Goal: Task Accomplishment & Management: Complete application form

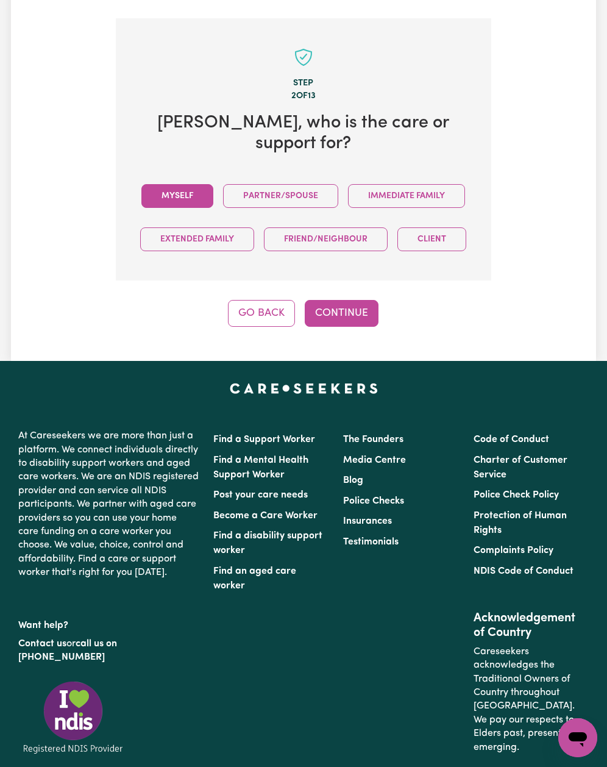
click at [195, 184] on button "Myself" at bounding box center [177, 196] width 72 height 24
click at [321, 300] on button "Continue" at bounding box center [342, 313] width 74 height 27
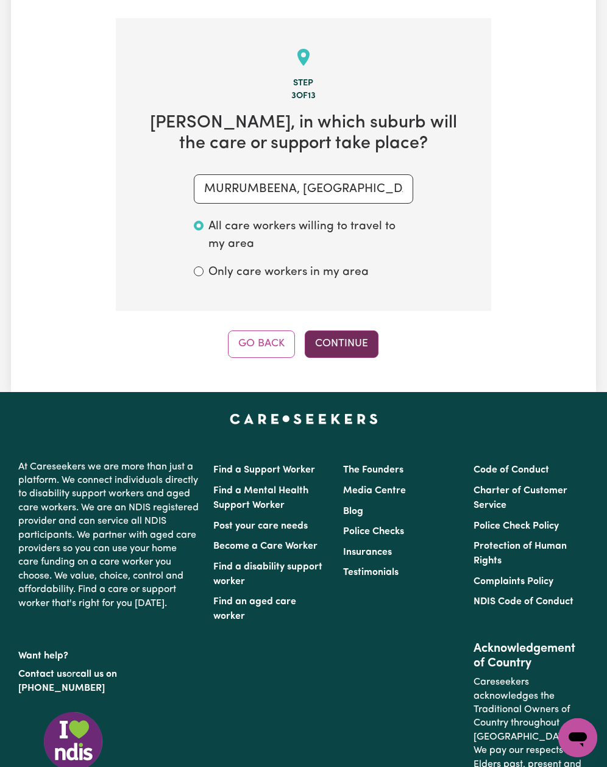
click at [337, 331] on button "Continue" at bounding box center [342, 344] width 74 height 27
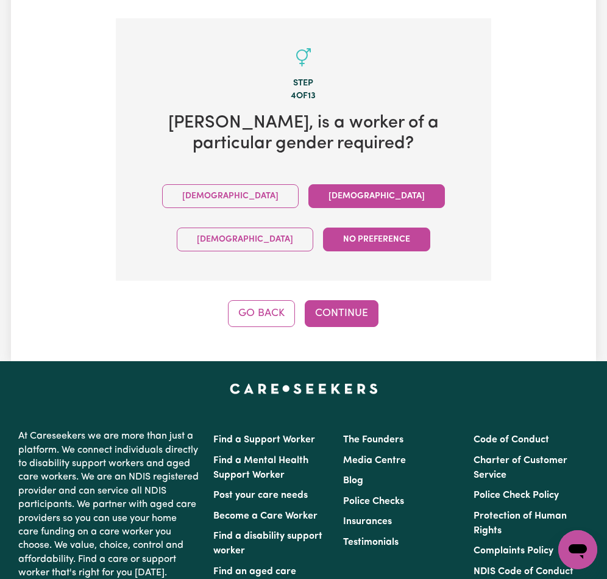
click at [309, 184] on button "[DEMOGRAPHIC_DATA]" at bounding box center [377, 196] width 137 height 24
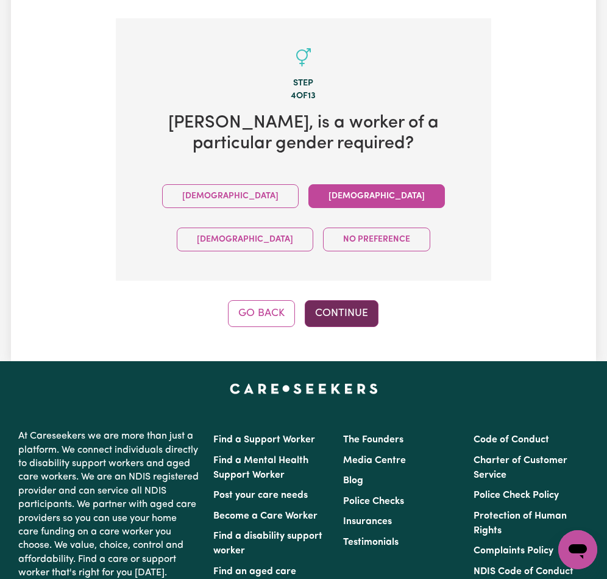
click at [330, 300] on button "Continue" at bounding box center [342, 313] width 74 height 27
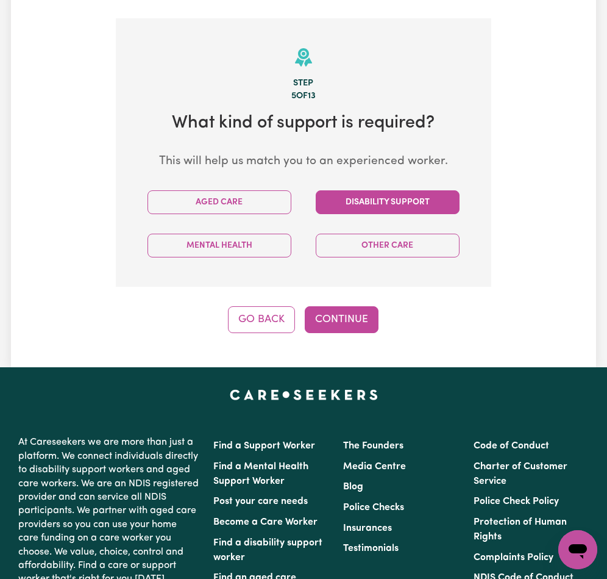
drag, startPoint x: 345, startPoint y: 179, endPoint x: 345, endPoint y: 188, distance: 9.1
click at [345, 190] on button "Disability Support" at bounding box center [388, 202] width 144 height 24
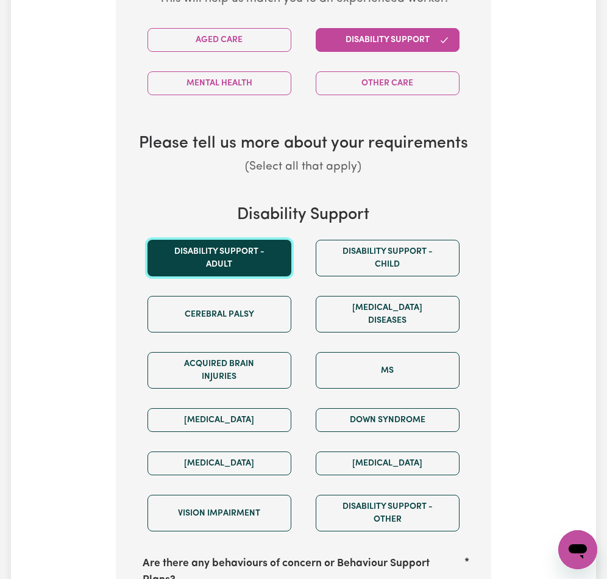
click at [239, 240] on button "Disability support - Adult" at bounding box center [220, 258] width 144 height 37
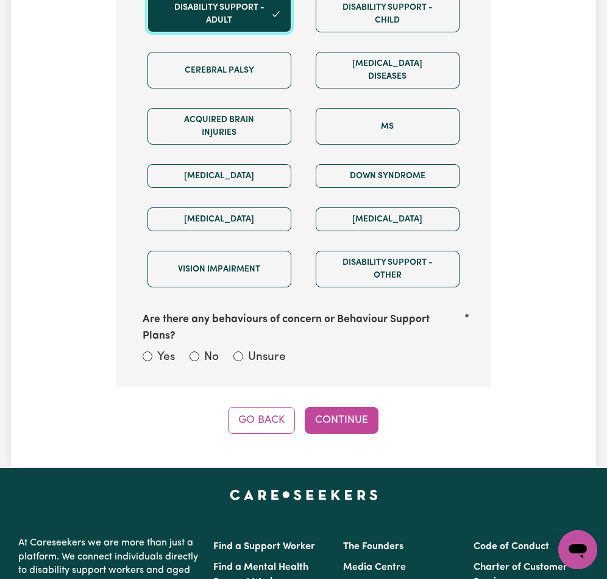
scroll to position [985, 0]
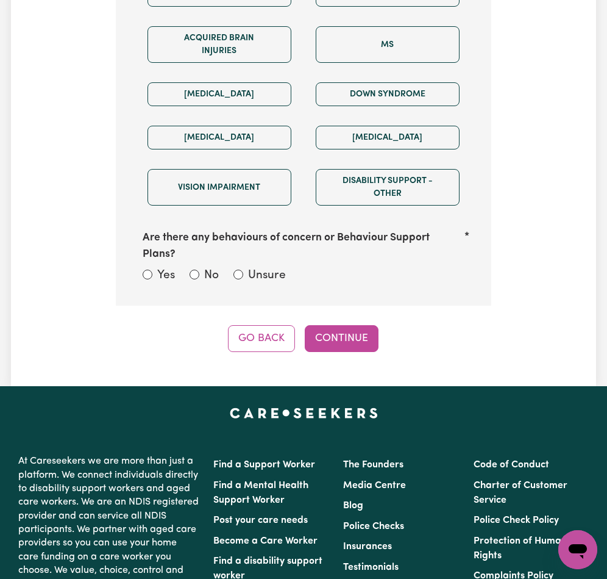
click at [240, 270] on input "Unsure" at bounding box center [239, 275] width 10 height 10
radio input "true"
click at [323, 325] on button "Continue" at bounding box center [342, 338] width 74 height 27
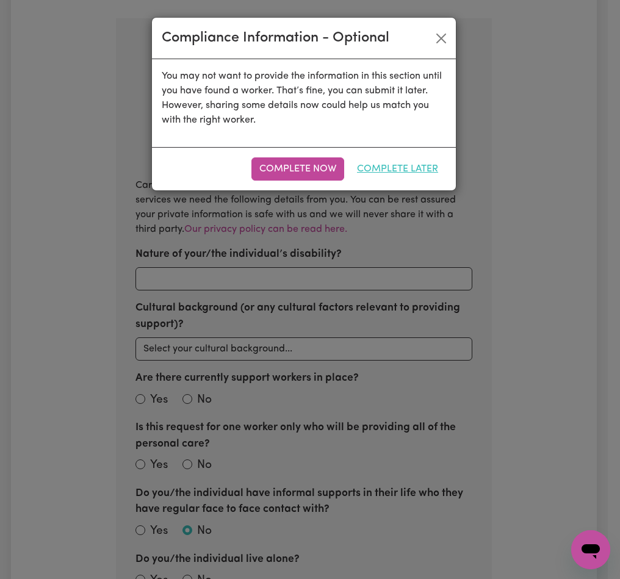
click at [376, 166] on button "Complete Later" at bounding box center [397, 168] width 97 height 23
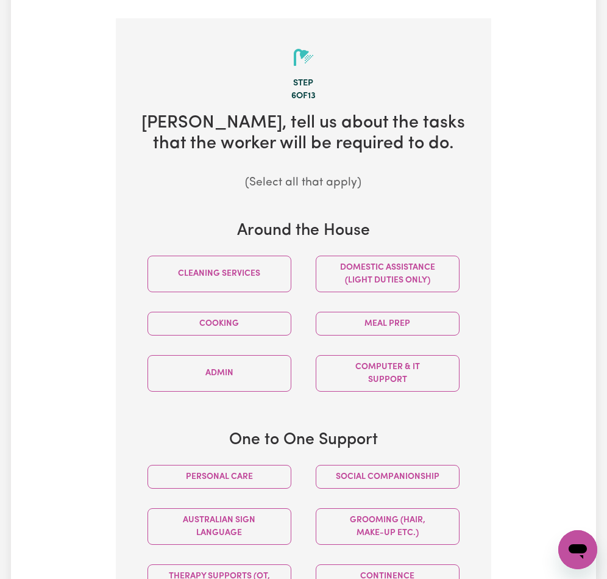
scroll to position [660, 0]
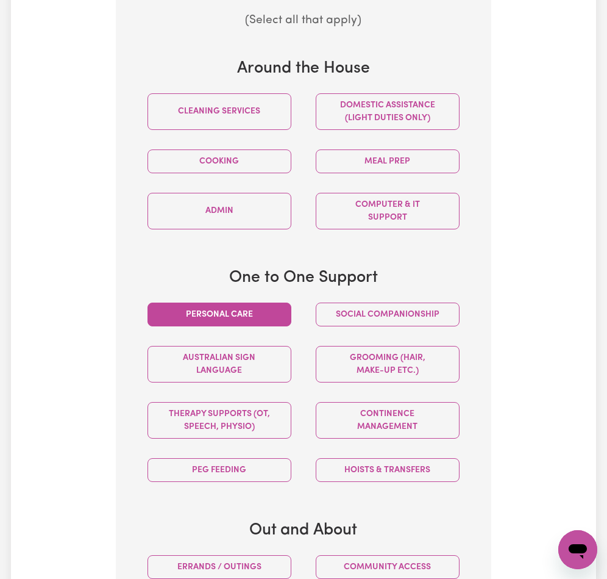
click at [279, 302] on button "Personal care" at bounding box center [220, 314] width 144 height 24
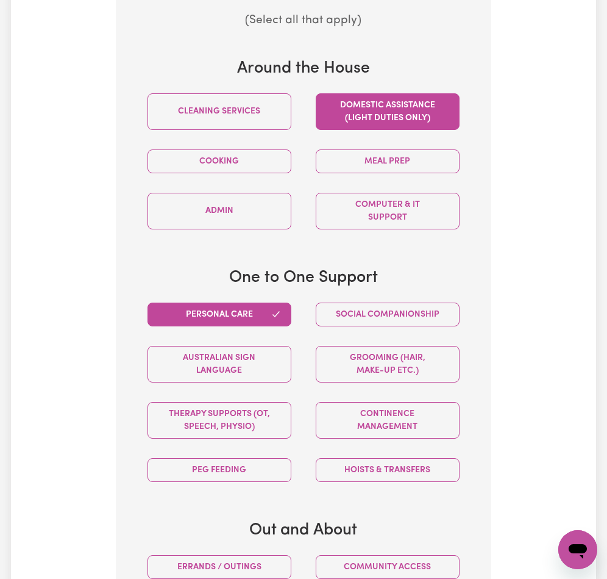
click at [396, 98] on button "Domestic assistance (light duties only)" at bounding box center [388, 111] width 144 height 37
click at [231, 149] on button "Cooking" at bounding box center [220, 161] width 144 height 24
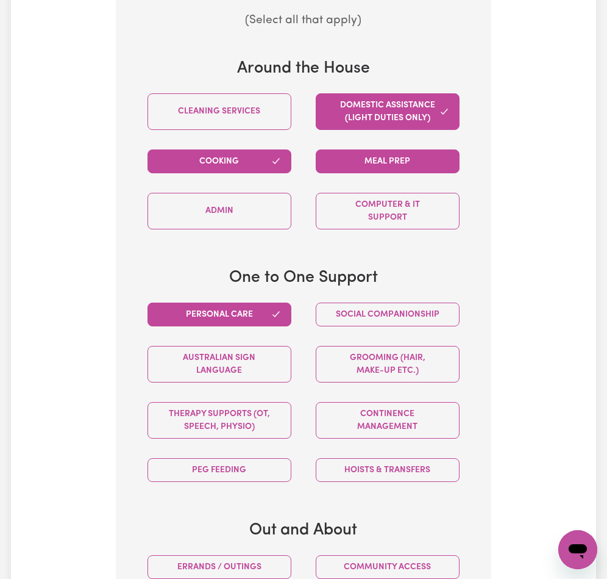
click at [390, 154] on button "Meal prep" at bounding box center [388, 161] width 144 height 24
click at [341, 302] on button "Social companionship" at bounding box center [388, 314] width 144 height 24
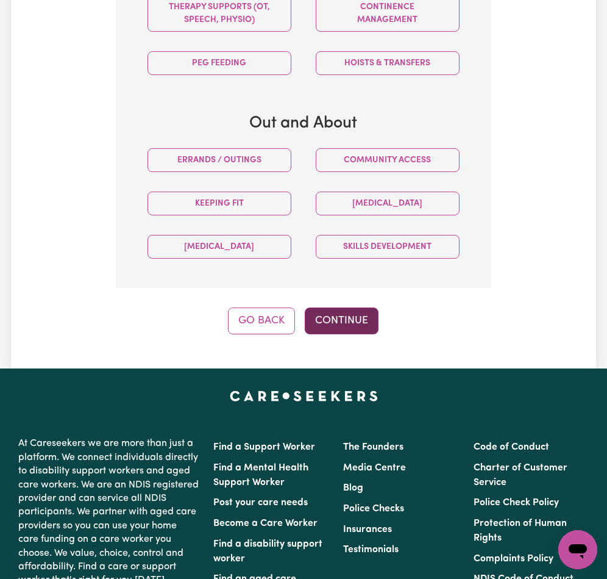
click at [335, 307] on button "Continue" at bounding box center [342, 320] width 74 height 27
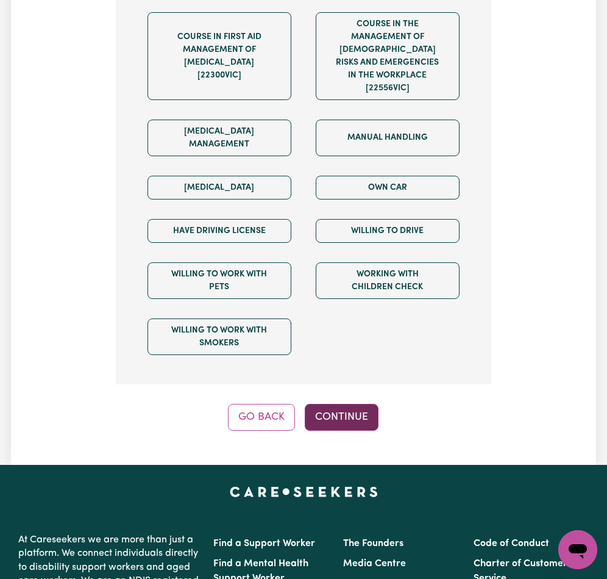
click at [362, 404] on button "Continue" at bounding box center [342, 417] width 74 height 27
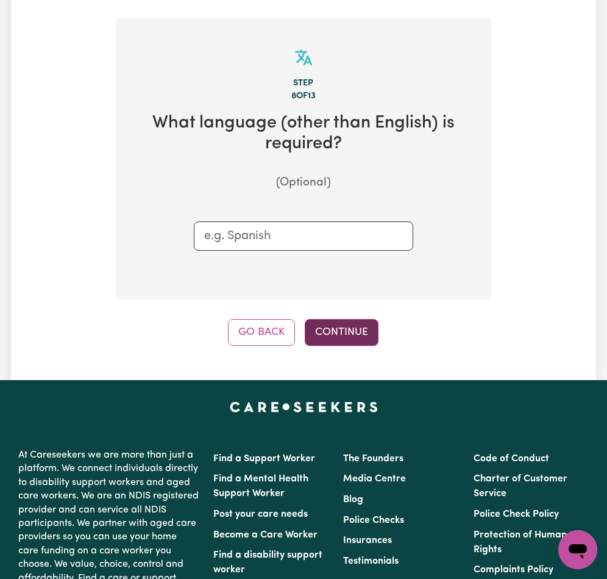
click at [346, 319] on button "Continue" at bounding box center [342, 332] width 74 height 27
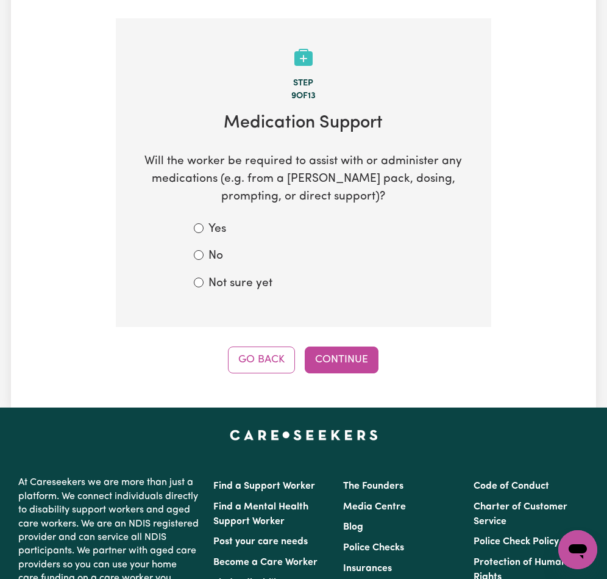
click at [191, 259] on div "Yes No Not sure yet" at bounding box center [304, 257] width 278 height 72
click at [210, 275] on label "Not sure yet" at bounding box center [241, 284] width 64 height 18
click at [204, 277] on input "Not sure yet" at bounding box center [199, 282] width 10 height 10
radio input "true"
click at [384, 349] on div "Go Back Continue" at bounding box center [304, 359] width 376 height 27
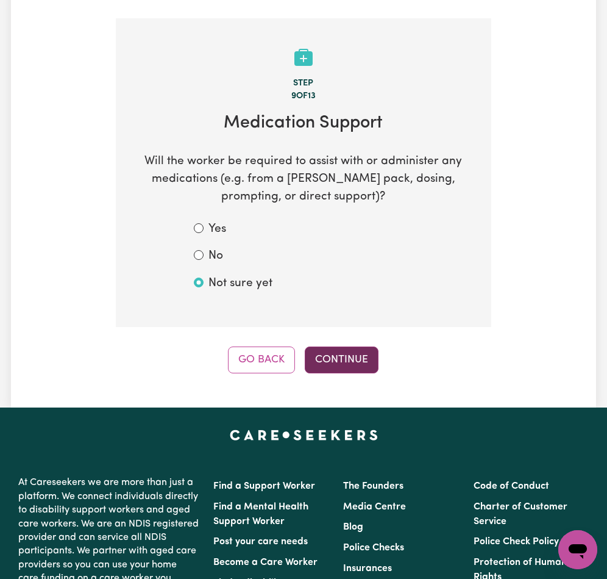
click at [367, 346] on button "Continue" at bounding box center [342, 359] width 74 height 27
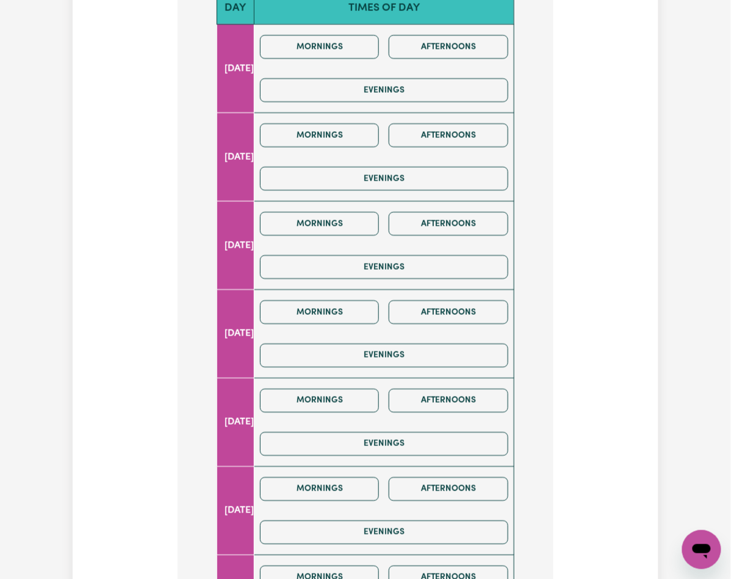
scroll to position [598, 0]
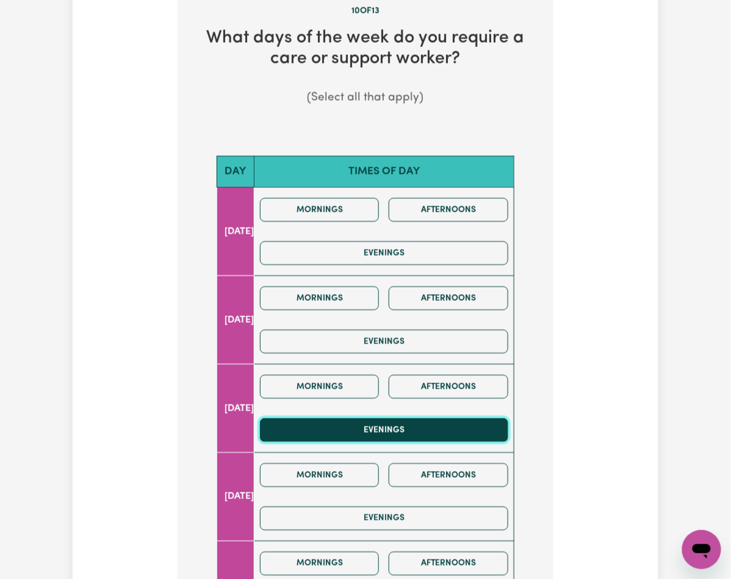
click at [493, 418] on button "Evenings" at bounding box center [384, 430] width 248 height 24
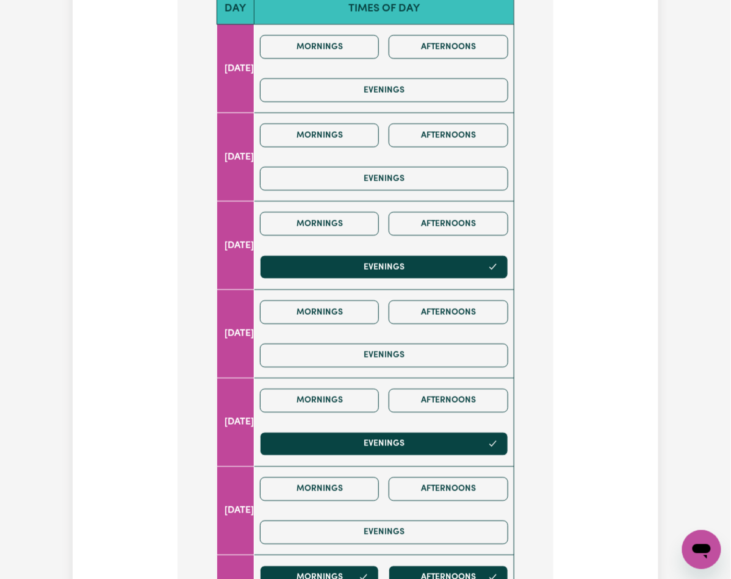
type input "3"
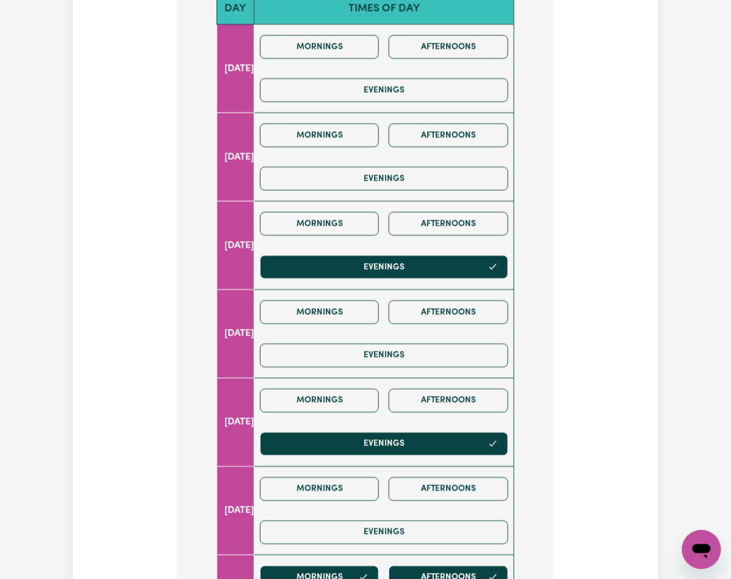
type input "[DATE]"
type input "17"
type input "9"
type input "2025"
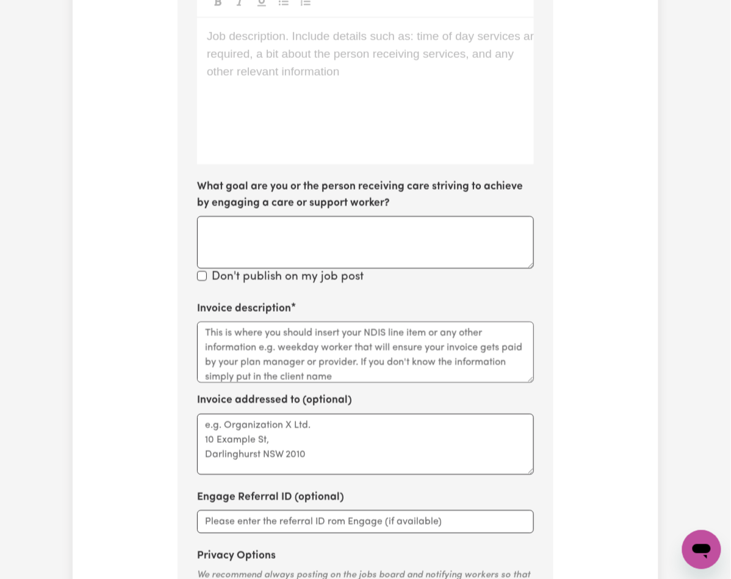
scroll to position [450, 0]
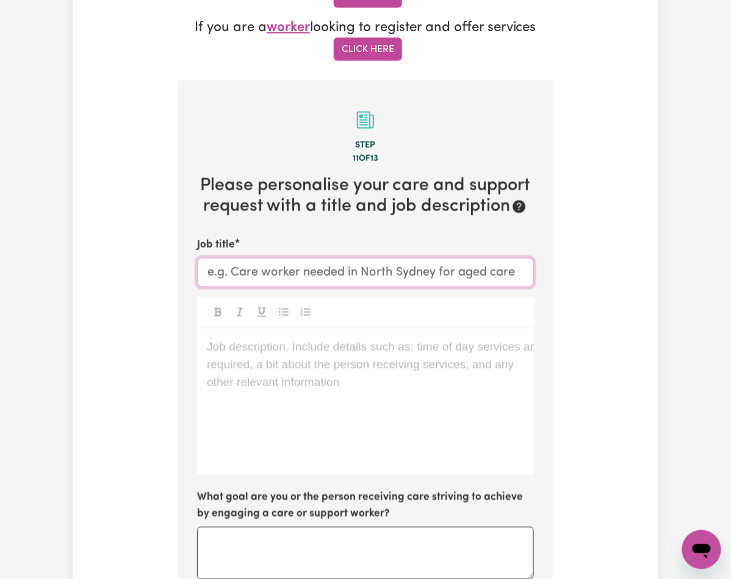
click at [255, 258] on input "Job title" at bounding box center [365, 272] width 337 height 29
paste input "MURRUMBEENA VIC."
type input "[DEMOGRAPHIC_DATA] Support Worker Needed in MURRUMBEENA [GEOGRAPHIC_DATA]."
click at [345, 329] on div "Job description. Include details such as: time of day services are required, a …" at bounding box center [365, 402] width 337 height 146
click at [305, 329] on div "Job description. Include details such as: time of day services are required, a …" at bounding box center [365, 402] width 337 height 146
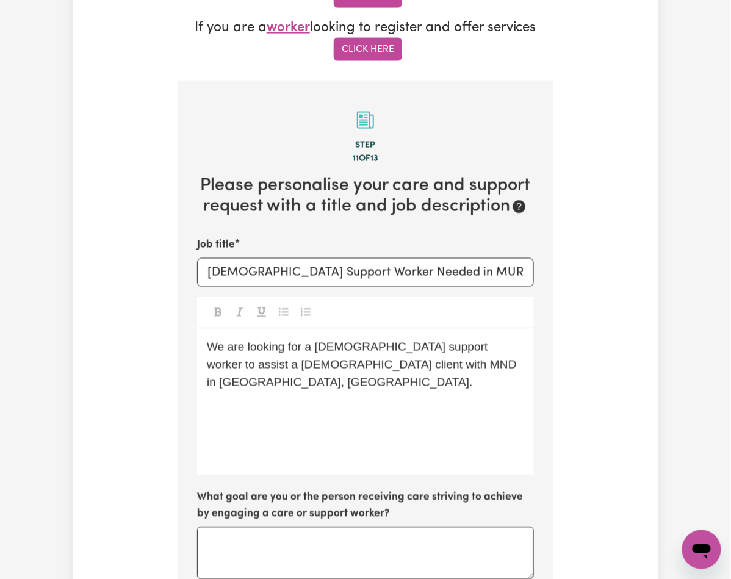
click at [207, 401] on p "﻿" at bounding box center [365, 410] width 317 height 18
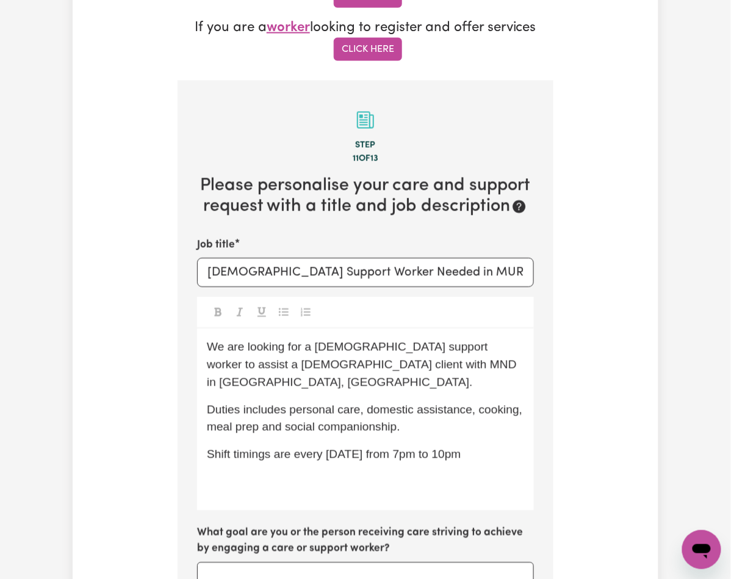
click at [347, 448] on span "Shift timings are every [DATE] from 7pm to 10pm" at bounding box center [334, 454] width 254 height 13
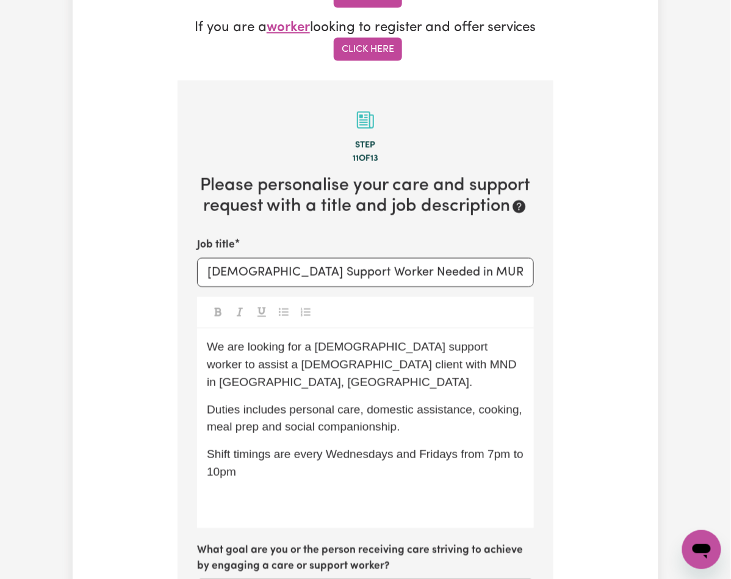
click at [523, 446] on p "Shift timings are every Wednesdays and Fridays from 7pm to 10pm" at bounding box center [365, 463] width 317 height 35
click at [207, 491] on p "﻿" at bounding box center [365, 500] width 317 height 18
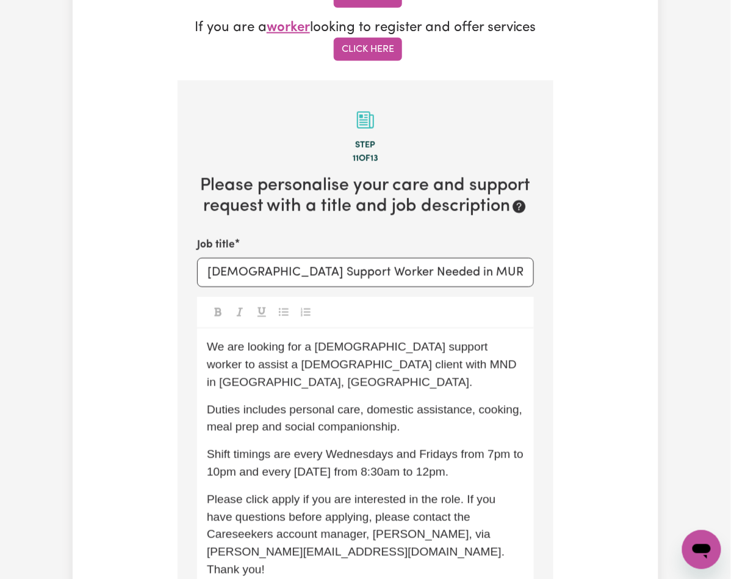
click at [521, 491] on p "Please click apply if you are interested in the role. If you have questions bef…" at bounding box center [365, 535] width 317 height 88
click at [507, 493] on span "Please click apply if you are interested in the role. If you have questions bef…" at bounding box center [357, 534] width 301 height 83
copy span "[PERSON_NAME]"
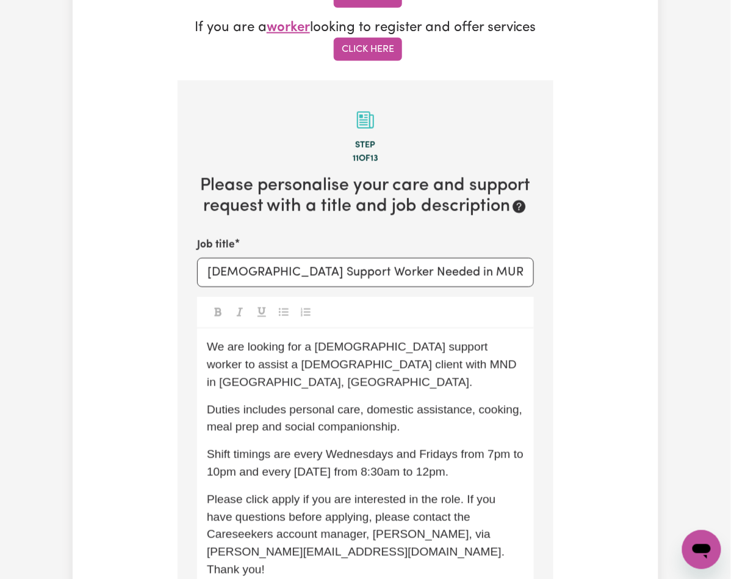
click at [208, 493] on span "Please click apply if you are interested in the role. If you have questions bef…" at bounding box center [357, 534] width 301 height 83
click at [254, 452] on div "We are looking for a [DEMOGRAPHIC_DATA] support worker to assist a [DEMOGRAPHIC…" at bounding box center [365, 464] width 337 height 270
click at [265, 448] on span "Shift timings are every Wednesdays and Fridays from 7pm to 10pm and every [DATE…" at bounding box center [367, 463] width 320 height 30
click at [474, 491] on p "Please click apply if you are interested in the role. If you have questions bef…" at bounding box center [365, 535] width 317 height 88
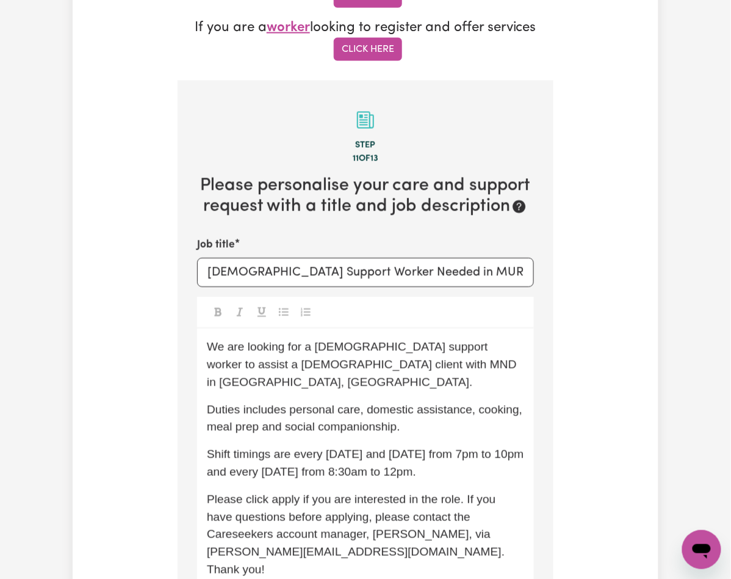
click at [392, 446] on p "Shift timings are every [DATE] and [DATE] from 7pm to 10pm and every [DATE] fro…" at bounding box center [365, 463] width 317 height 35
click at [324, 338] on p "We are looking for a [DEMOGRAPHIC_DATA] support worker to assist a [DEMOGRAPHIC…" at bounding box center [365, 364] width 317 height 52
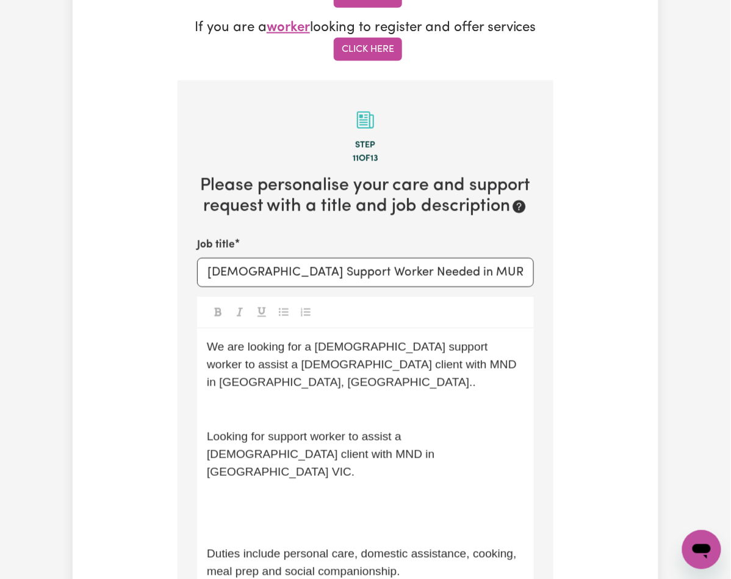
click at [247, 401] on p "﻿" at bounding box center [365, 410] width 317 height 18
click at [207, 518] on p "﻿" at bounding box center [365, 527] width 317 height 18
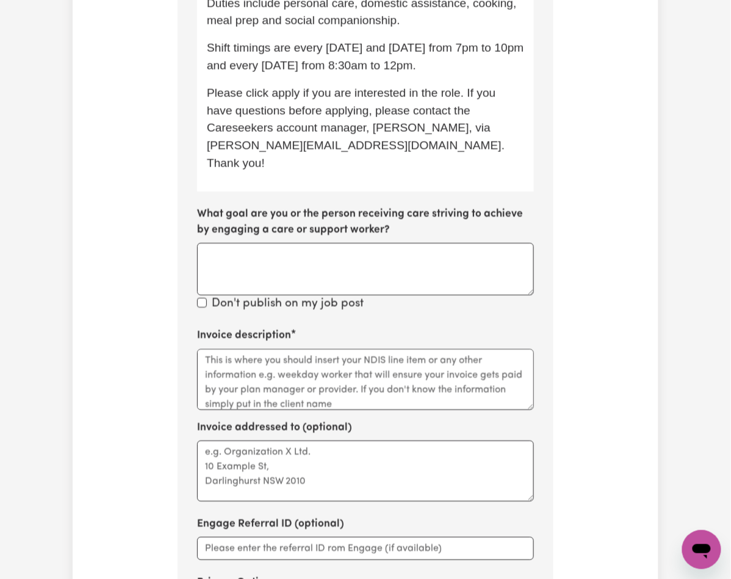
scroll to position [694, 0]
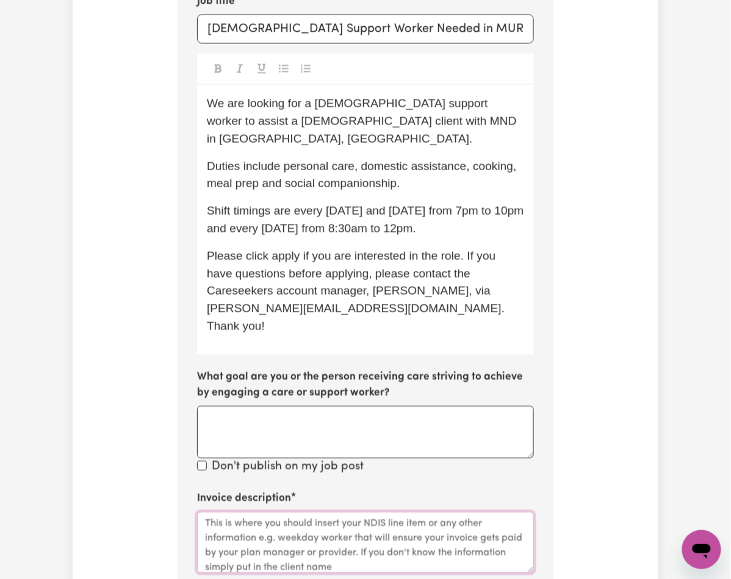
click at [201, 512] on textarea "Invoice description" at bounding box center [365, 542] width 337 height 61
paste textarea "personal care, domestic assistance, cooking and meal prep, social companionship"
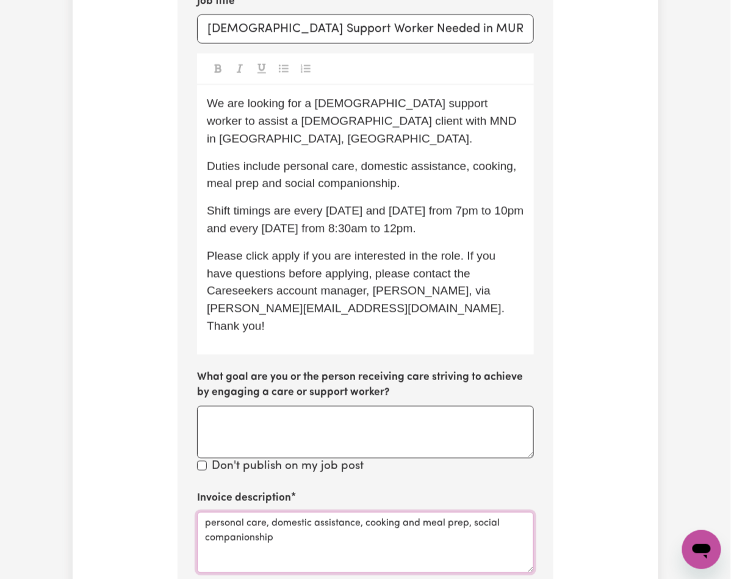
drag, startPoint x: 171, startPoint y: 388, endPoint x: 139, endPoint y: 391, distance: 32.5
click at [170, 391] on div "Tell us your care and support requirements Welcome to Careseekers. We are excit…" at bounding box center [365, 151] width 390 height 1506
click at [496, 512] on textarea "Personal Care, Domestic Assistance, Cooking and Meal Prep, and Social companion…" at bounding box center [365, 542] width 337 height 61
click at [456, 512] on textarea "Personal Care, Domestic Assistance, Cooking and Meal Prep, and Social Companion…" at bounding box center [365, 542] width 337 height 61
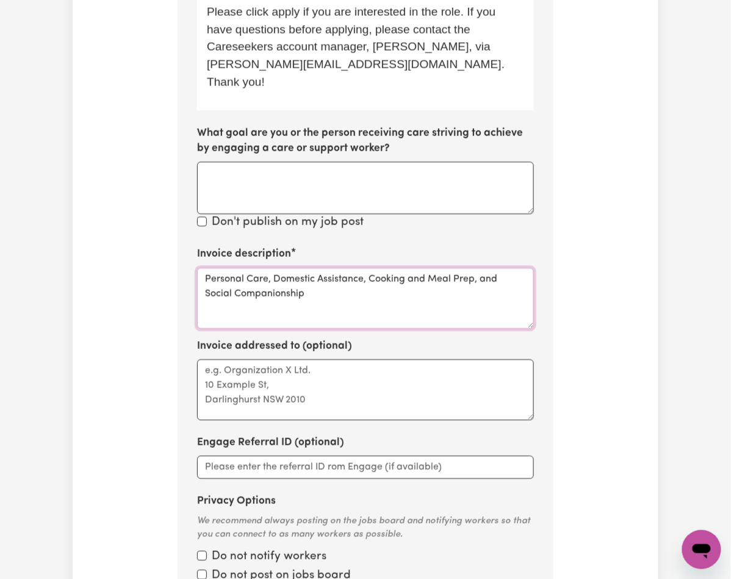
type textarea "Personal Care, Domestic Assistance, Cooking and Meal Prep, and Social Companion…"
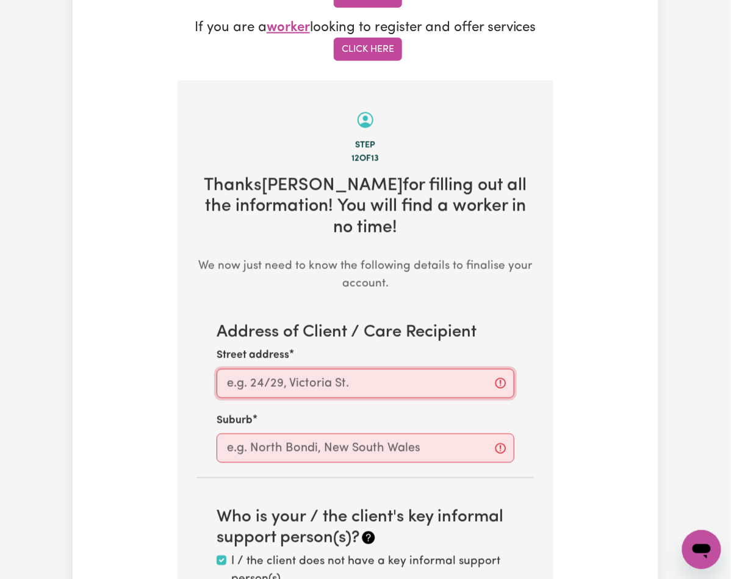
click at [247, 369] on input "Street address" at bounding box center [365, 383] width 298 height 29
paste input "MURRUMBEENA"
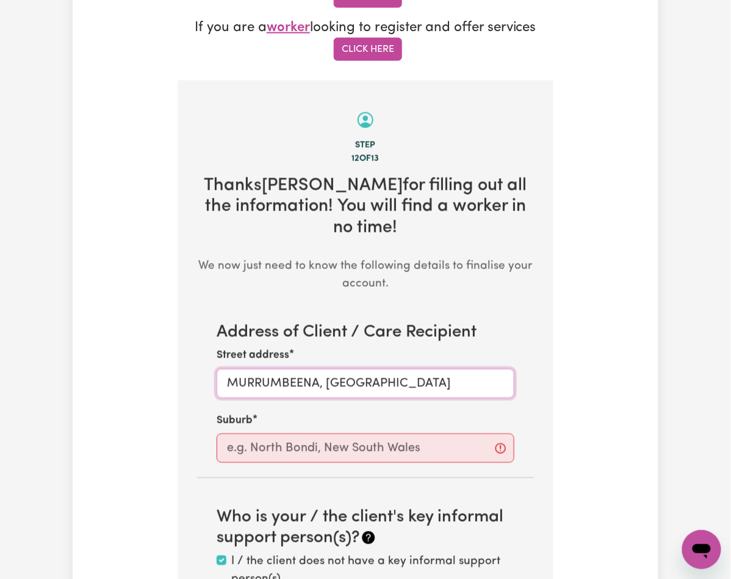
drag, startPoint x: 279, startPoint y: 259, endPoint x: 156, endPoint y: 248, distance: 123.7
click at [177, 248] on section "Step 12 of 13 Thanks [PERSON_NAME] for filling out all the information! You wil…" at bounding box center [365, 351] width 376 height 542
type input "MURRUMBEENA, [GEOGRAPHIC_DATA]"
click at [216, 434] on input "text" at bounding box center [365, 448] width 298 height 29
paste input "MURRUMBEENA"
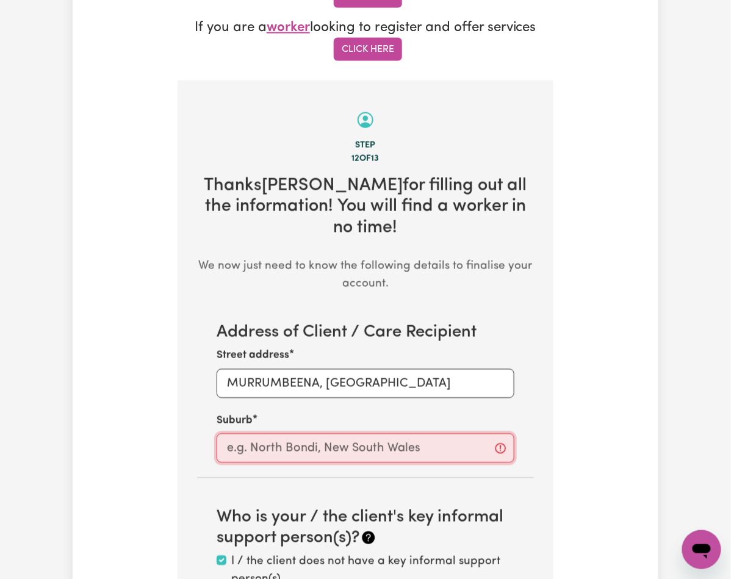
type input "MURRUMBEENA"
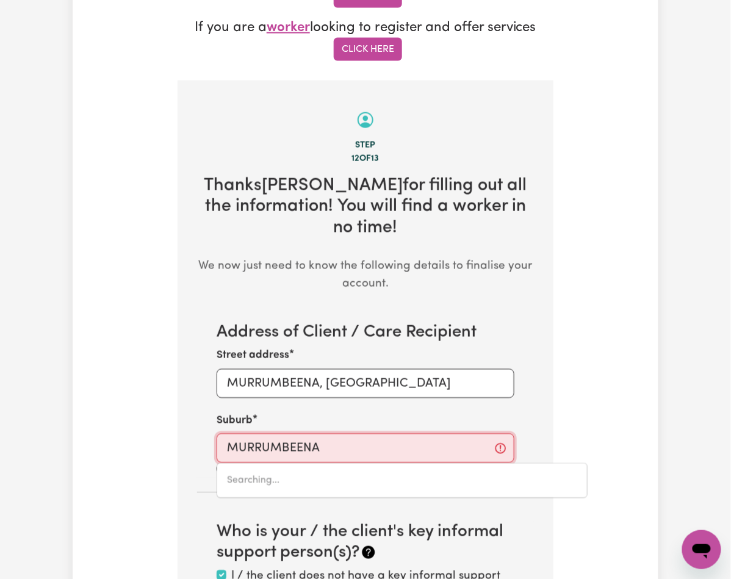
type input "MURRUMBEENA, [GEOGRAPHIC_DATA], 3163"
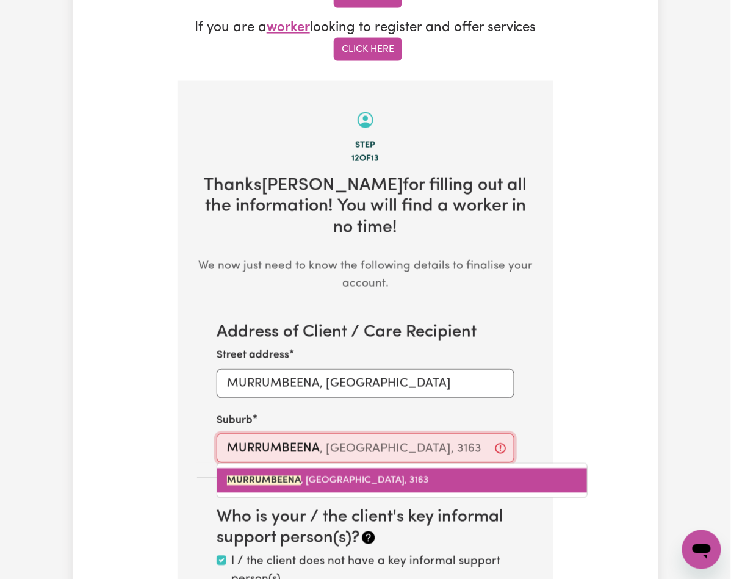
click at [217, 468] on link "MURRUMBEENA , [GEOGRAPHIC_DATA], 3163" at bounding box center [402, 480] width 370 height 24
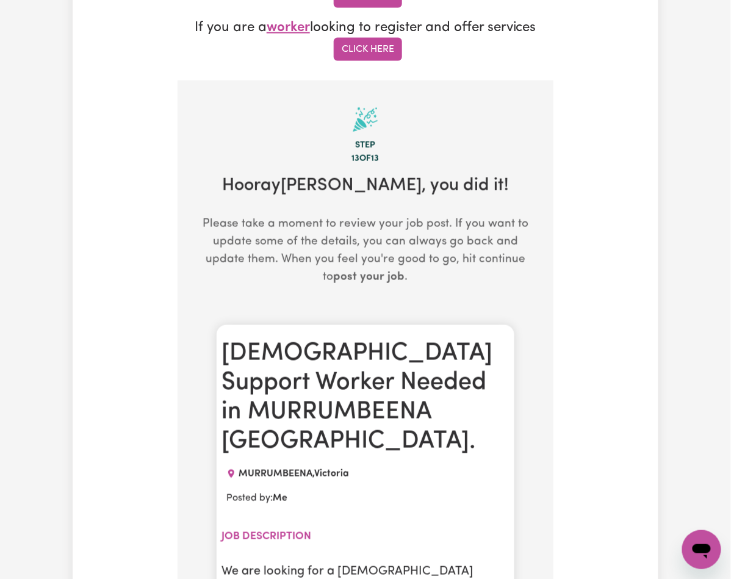
scroll to position [613, 0]
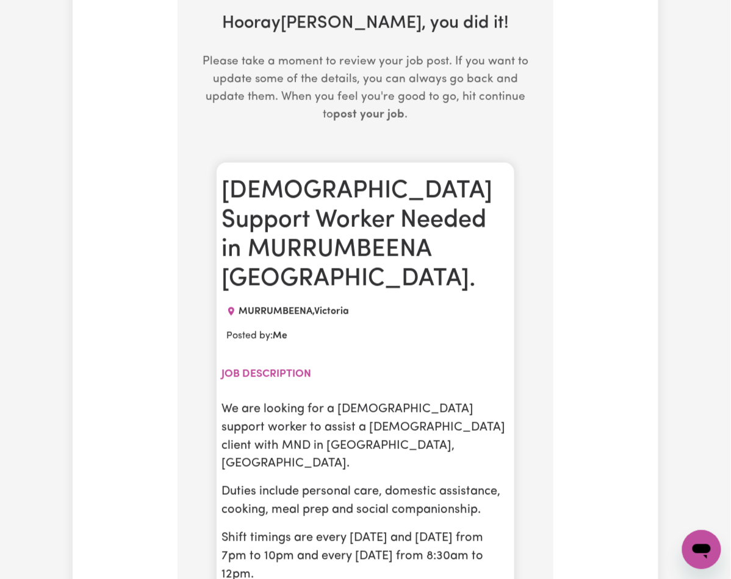
drag, startPoint x: 184, startPoint y: 257, endPoint x: 406, endPoint y: 359, distance: 244.2
click at [406, 399] on div "We are looking for a [DEMOGRAPHIC_DATA] support worker to assist a [DEMOGRAPHIC…" at bounding box center [365, 541] width 288 height 285
copy div "We are looking for a [DEMOGRAPHIC_DATA] support worker to assist a [DEMOGRAPHIC…"
click at [435, 529] on p "Shift timings are every [DATE] and [DATE] from 7pm to 10pm and every [DATE] fro…" at bounding box center [365, 556] width 288 height 55
drag, startPoint x: 447, startPoint y: 365, endPoint x: 179, endPoint y: 254, distance: 289.8
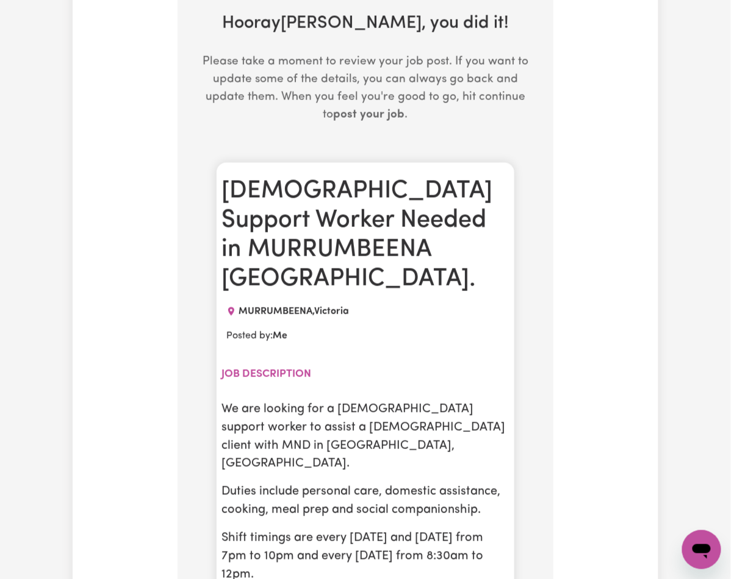
copy div "We are looking for a [DEMOGRAPHIC_DATA] support worker to assist a [DEMOGRAPHIC…"
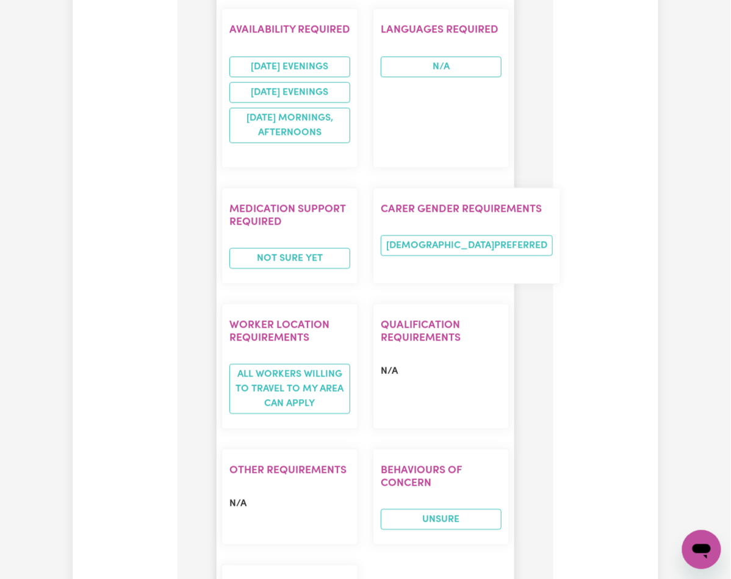
scroll to position [1995, 0]
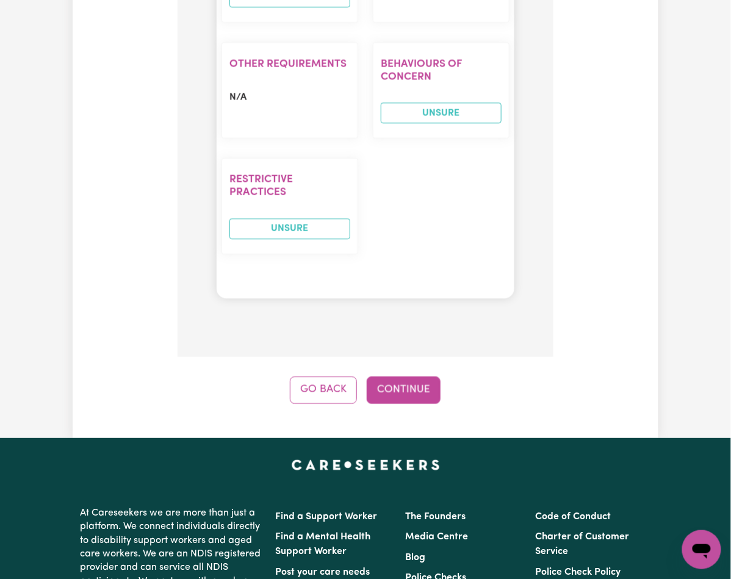
click at [420, 376] on button "Continue" at bounding box center [403, 389] width 74 height 27
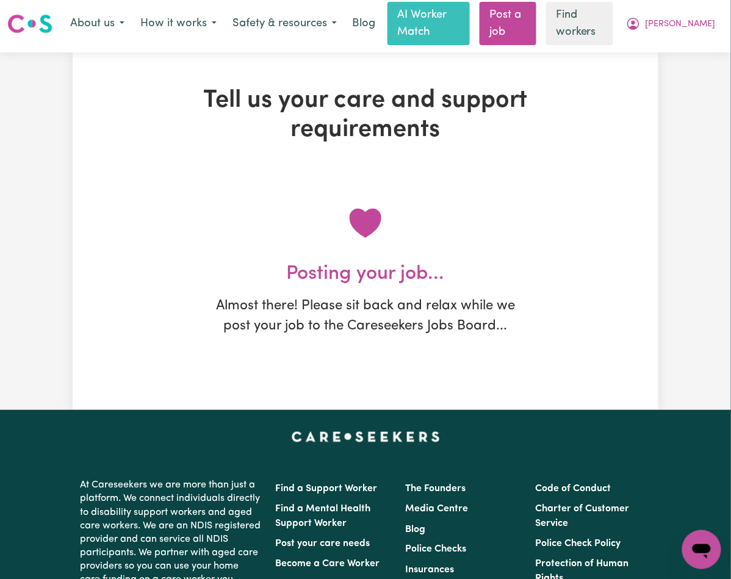
scroll to position [0, 0]
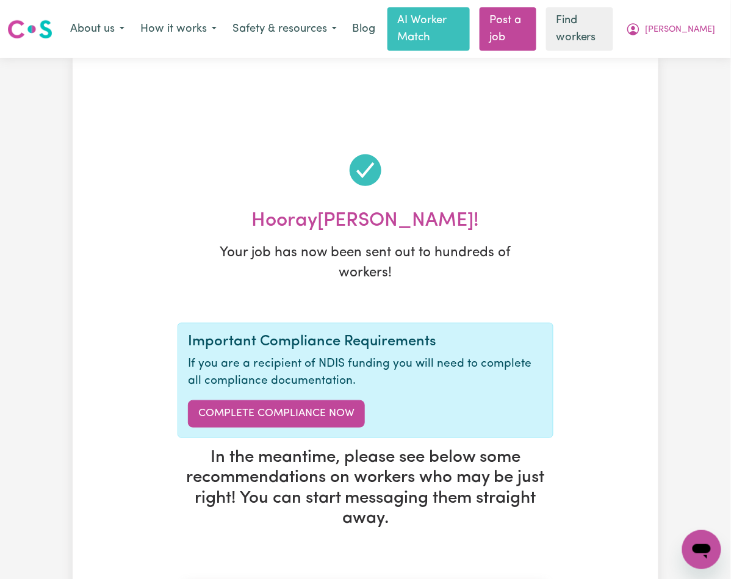
click at [202, 144] on div at bounding box center [365, 170] width 376 height 78
click at [607, 30] on span "[PERSON_NAME]" at bounding box center [680, 29] width 70 height 13
click at [607, 57] on link "My Dashboard" at bounding box center [674, 54] width 96 height 23
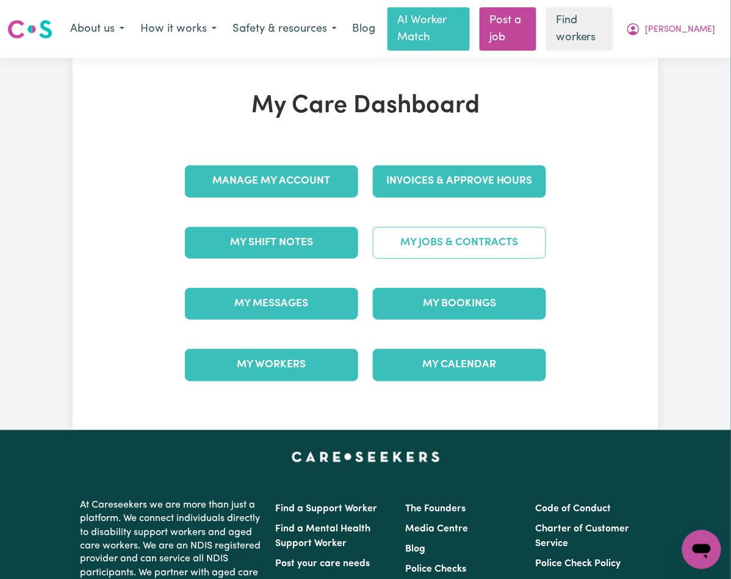
click at [388, 249] on link "My Jobs & Contracts" at bounding box center [459, 243] width 173 height 32
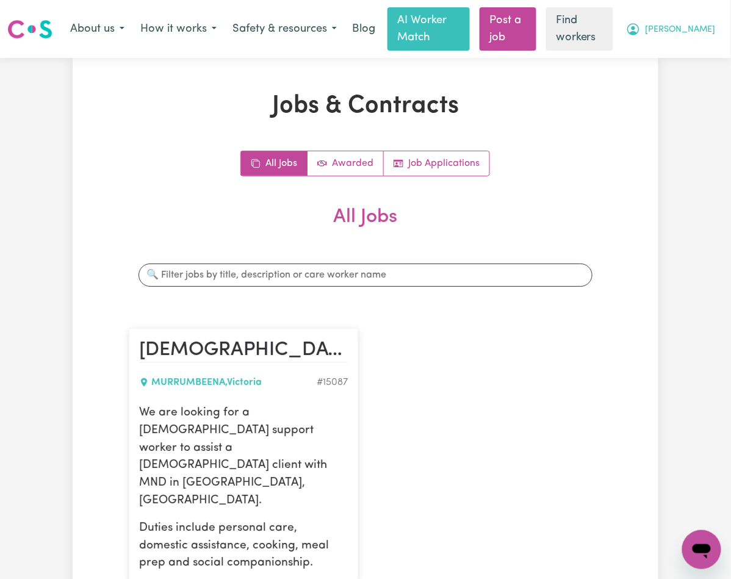
click at [607, 37] on button "[PERSON_NAME]" at bounding box center [670, 29] width 105 height 26
click at [607, 52] on link "My Dashboard" at bounding box center [674, 54] width 96 height 23
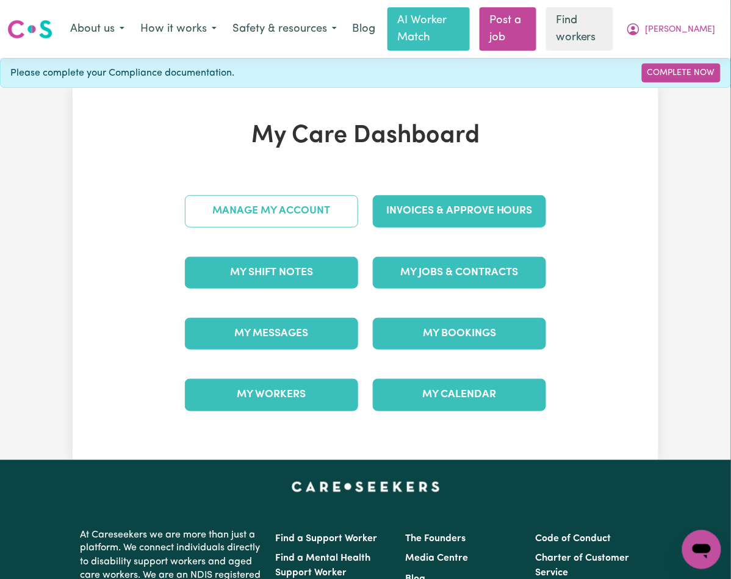
click at [235, 204] on link "Manage My Account" at bounding box center [271, 211] width 173 height 32
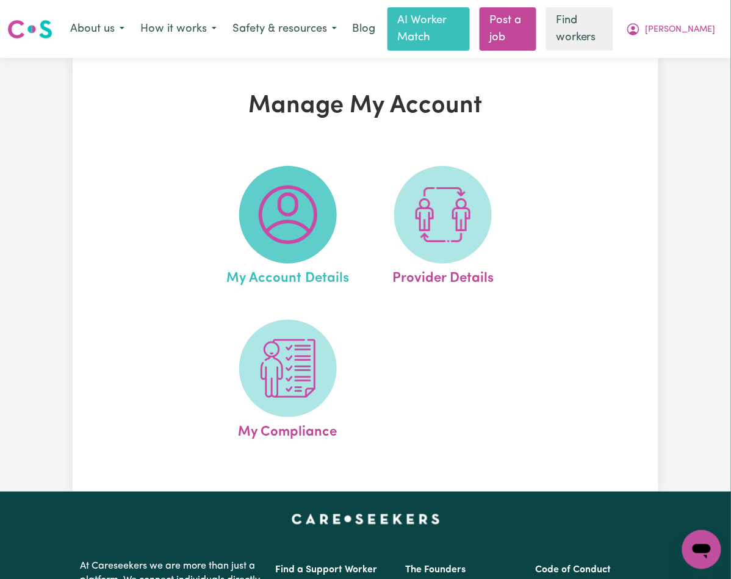
click at [288, 215] on img at bounding box center [288, 214] width 59 height 59
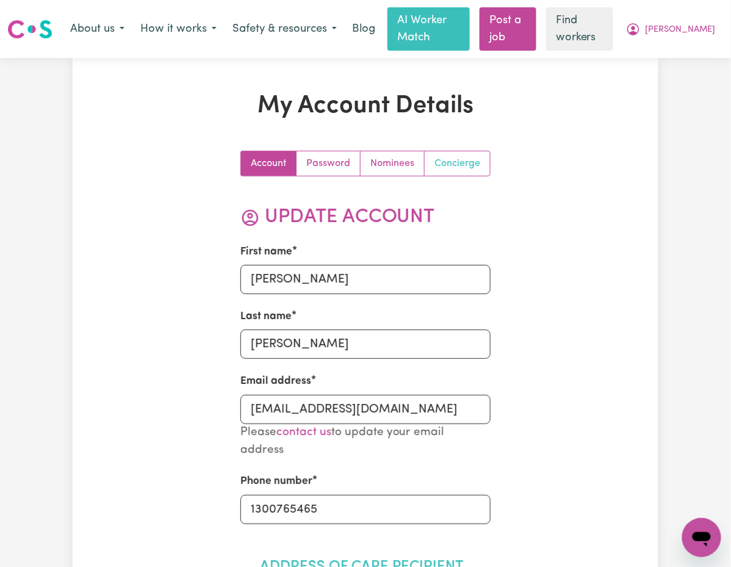
click at [463, 152] on link "Concierge" at bounding box center [456, 163] width 65 height 24
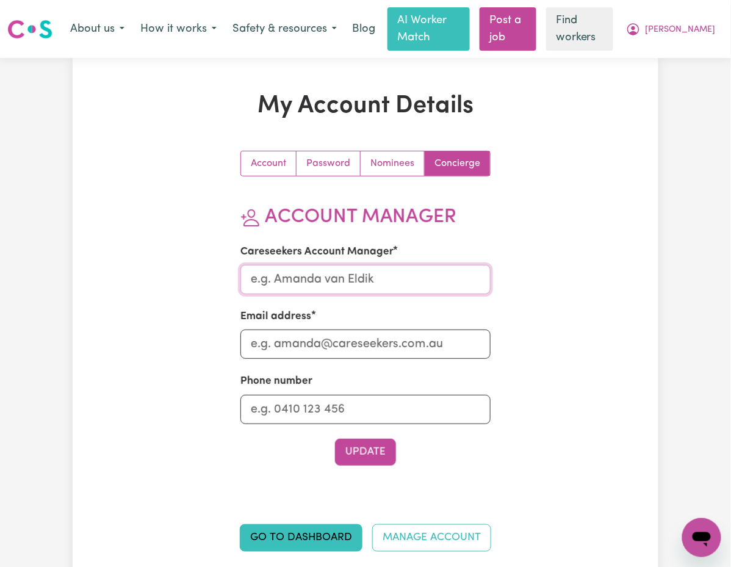
click at [277, 278] on input "Careseekers Account Manager" at bounding box center [365, 279] width 251 height 29
type input "[PERSON_NAME]"
click at [271, 349] on input "Email address" at bounding box center [365, 343] width 251 height 29
type input "[PERSON_NAME][EMAIL_ADDRESS][DOMAIN_NAME]"
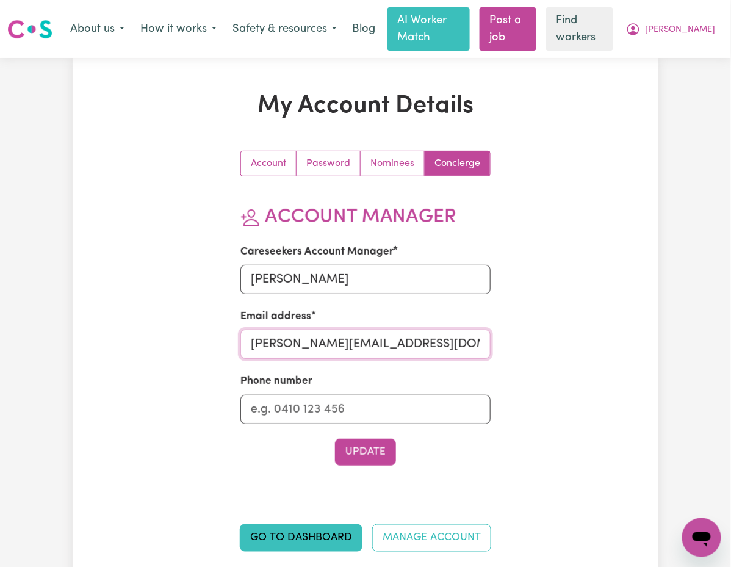
scroll to position [81, 0]
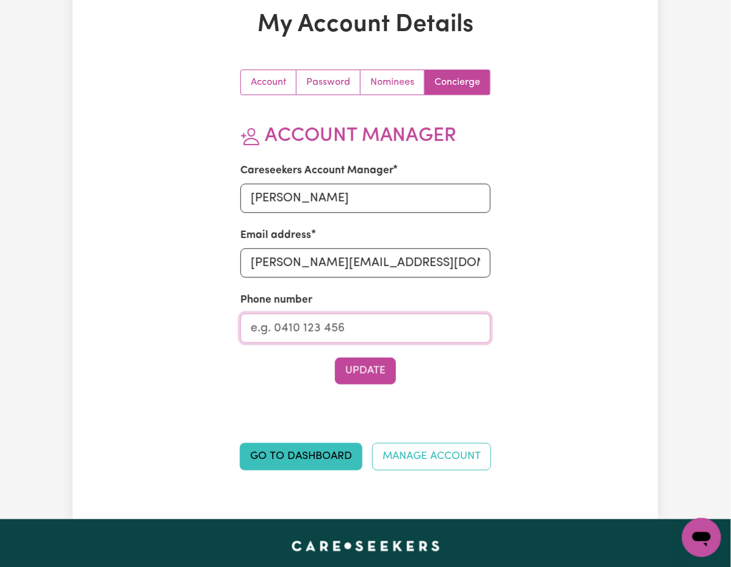
click at [273, 335] on input "Phone number" at bounding box center [365, 327] width 251 height 29
type input "1300765465"
click at [344, 359] on button "Update" at bounding box center [365, 370] width 61 height 27
click at [354, 364] on button "Update" at bounding box center [365, 370] width 61 height 27
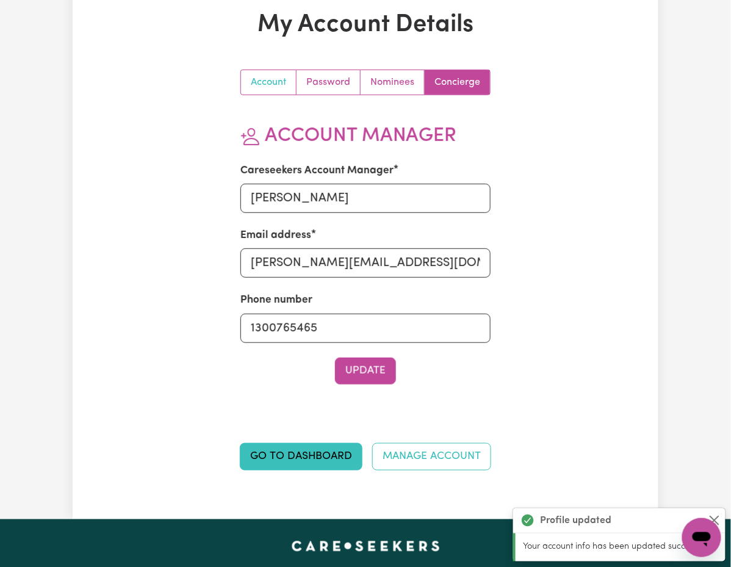
click at [259, 84] on link "Account" at bounding box center [268, 82] width 55 height 24
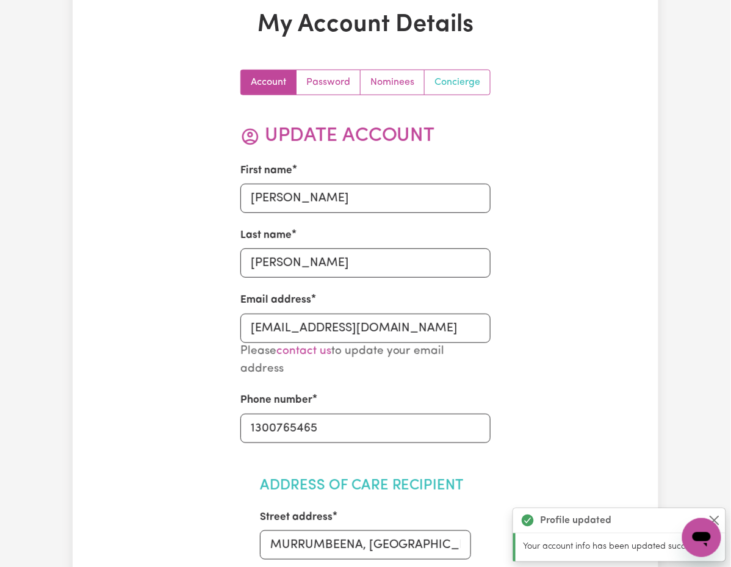
click at [444, 72] on link "Concierge" at bounding box center [456, 82] width 65 height 24
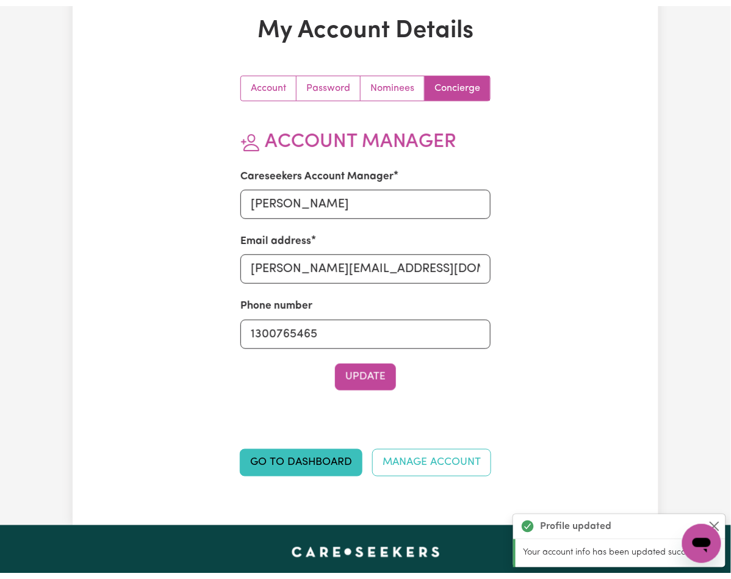
scroll to position [0, 0]
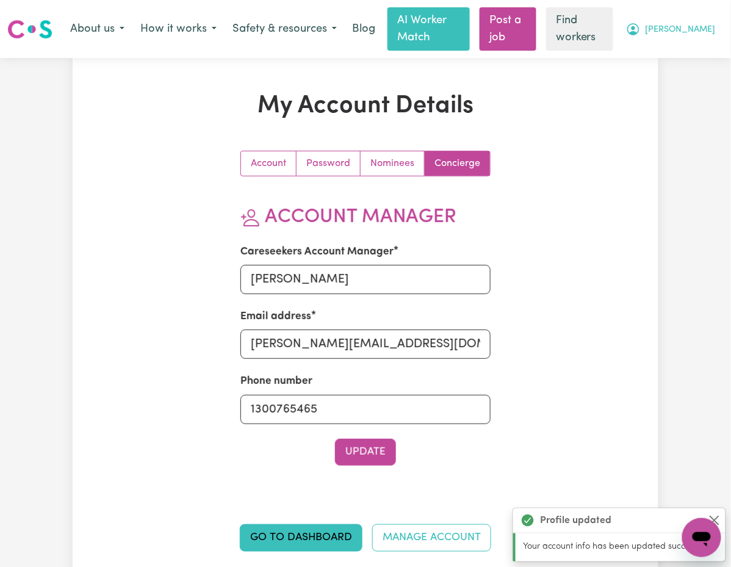
click at [607, 37] on button "[PERSON_NAME]" at bounding box center [670, 29] width 105 height 26
click at [607, 48] on link "My Dashboard" at bounding box center [674, 54] width 96 height 23
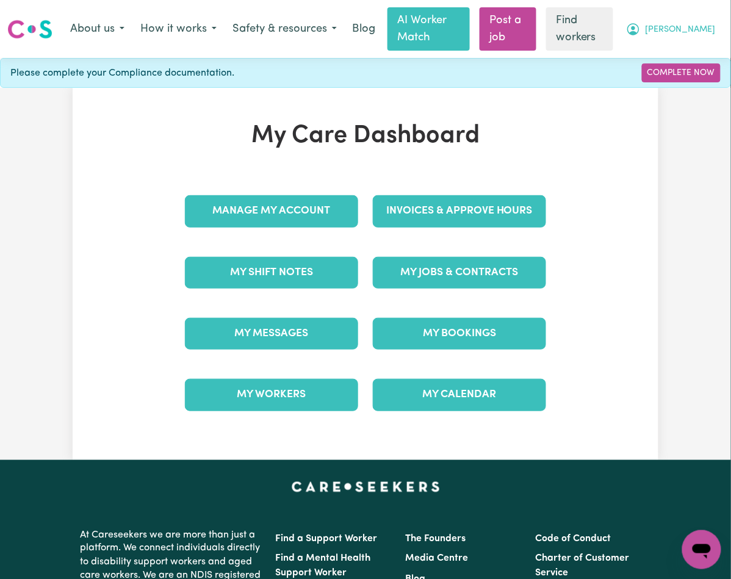
click at [607, 29] on span "[PERSON_NAME]" at bounding box center [680, 29] width 70 height 13
click at [607, 76] on link "Logout" at bounding box center [674, 77] width 96 height 23
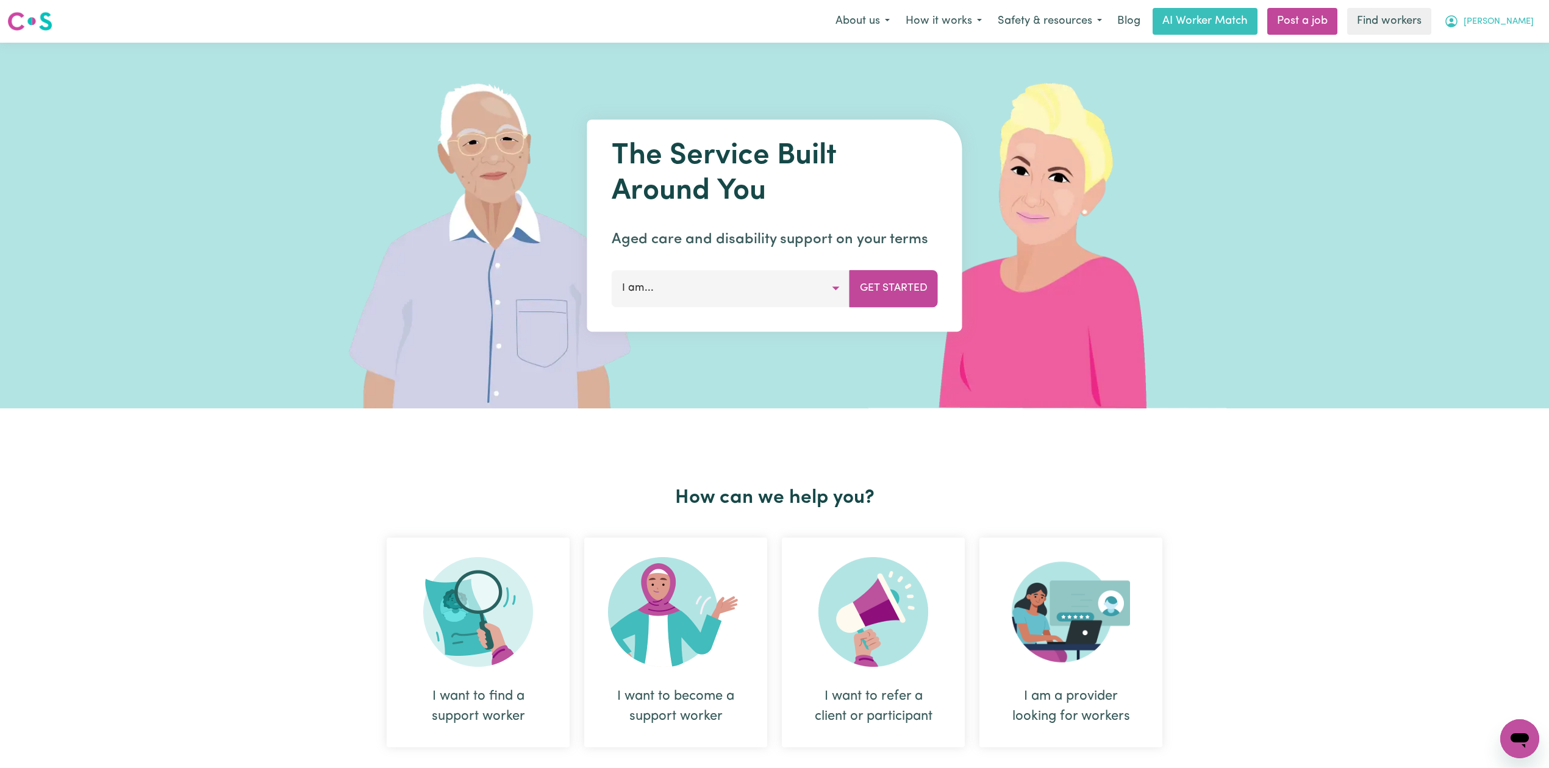
click at [1528, 21] on span "Yvonne" at bounding box center [1499, 21] width 70 height 13
click at [1500, 66] on link "Logout" at bounding box center [1493, 70] width 96 height 23
click at [1520, 23] on link "Login" at bounding box center [1521, 21] width 42 height 27
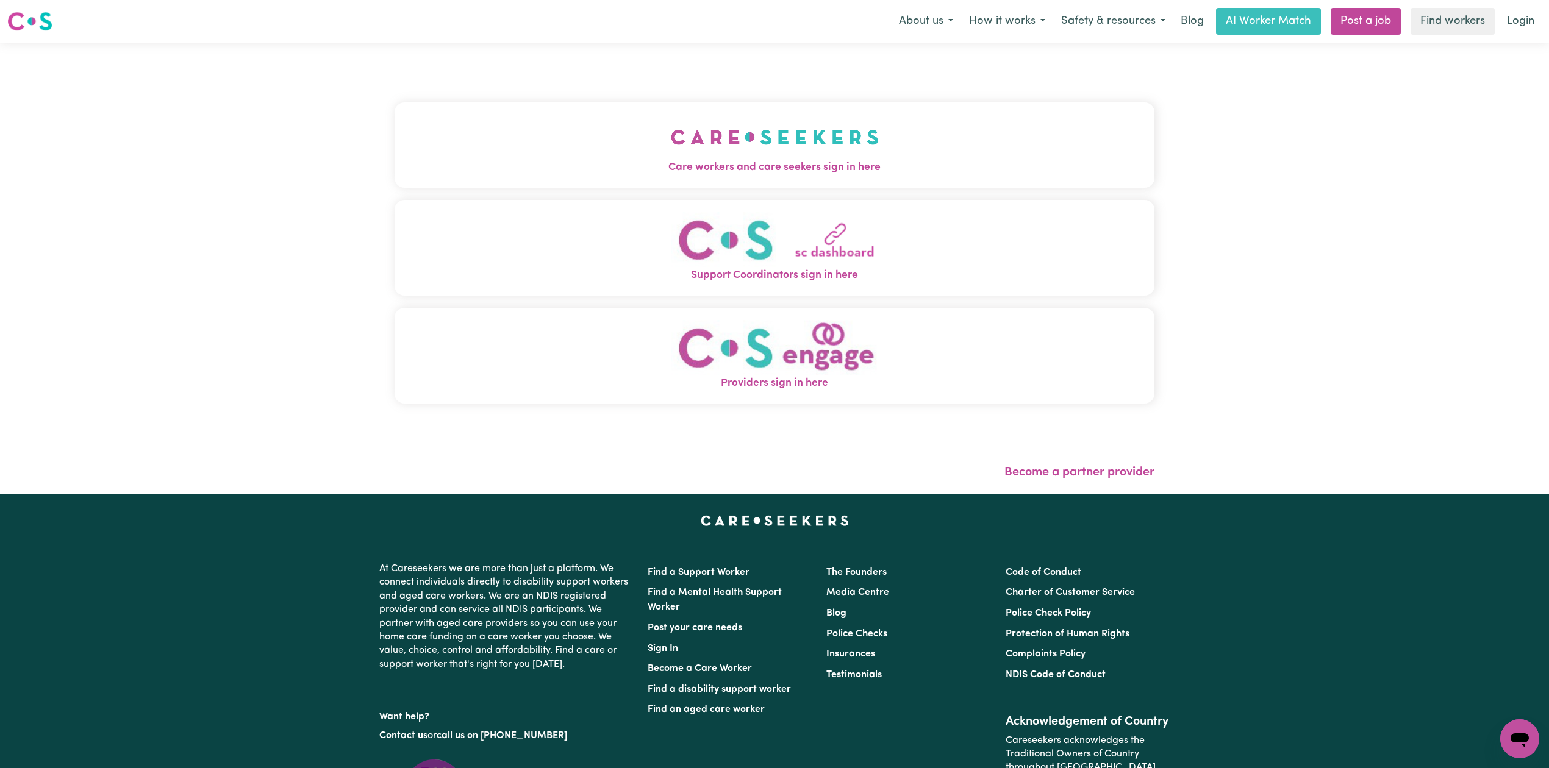
click at [402, 84] on div "Care workers and care seekers sign in here Support Coordinators sign in here Pr…" at bounding box center [775, 259] width 760 height 384
click at [395, 162] on span "Care workers and care seekers sign in here" at bounding box center [775, 168] width 760 height 16
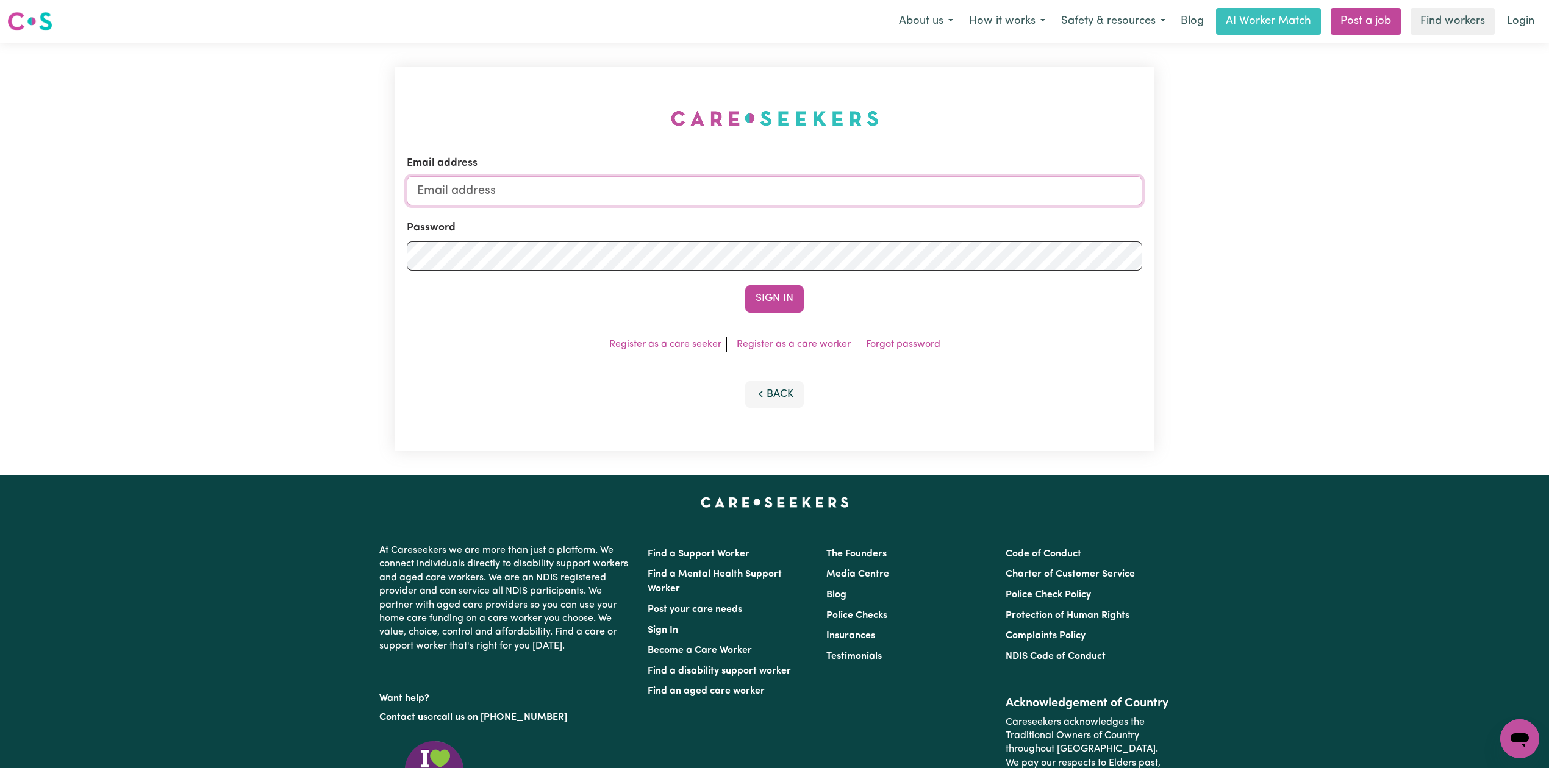
type input "onboardingcs@careseekers.com.au"
drag, startPoint x: 772, startPoint y: 298, endPoint x: 879, endPoint y: 48, distance: 271.8
click at [774, 298] on button "Sign In" at bounding box center [774, 298] width 59 height 27
